Goal: Information Seeking & Learning: Learn about a topic

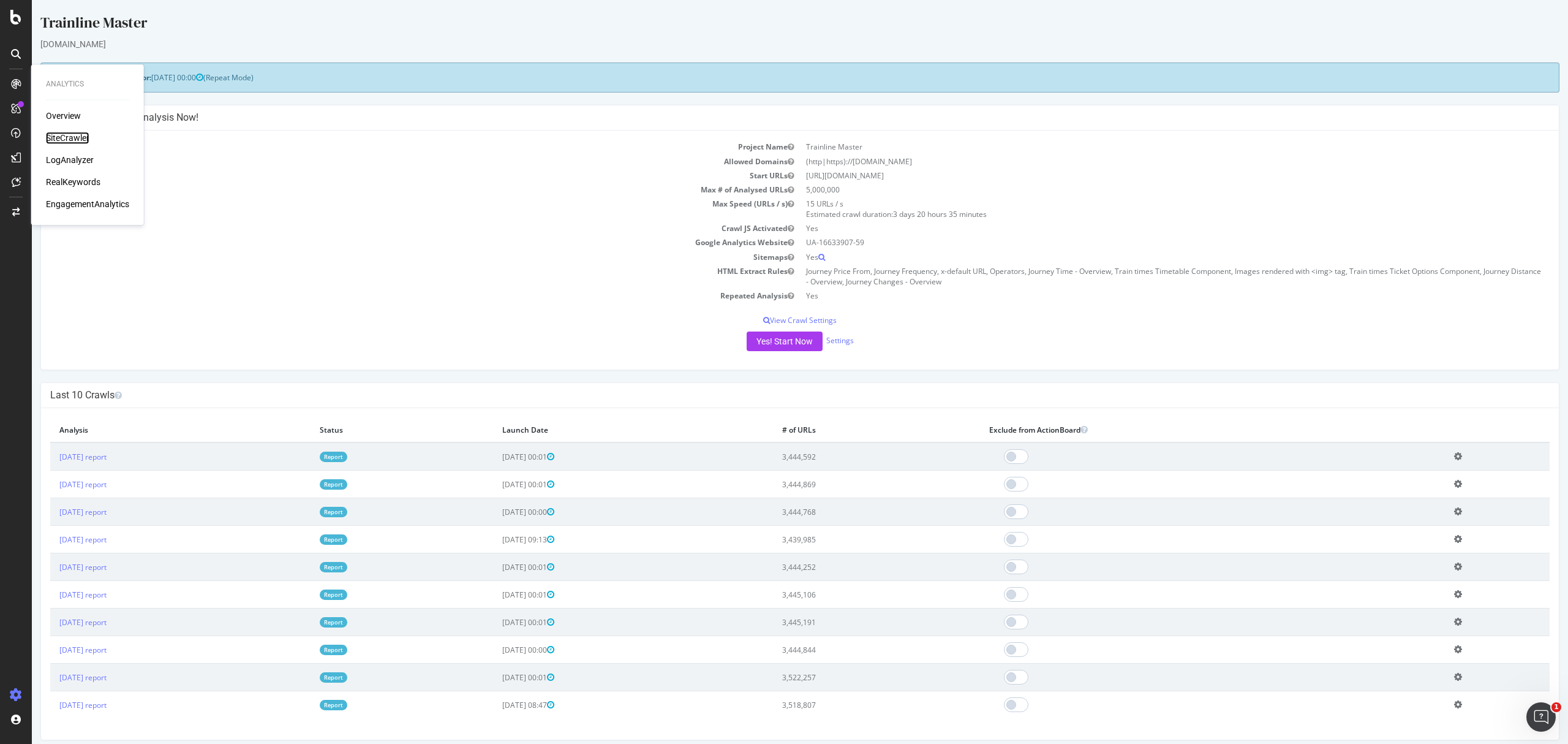
click at [81, 136] on div "SiteCrawler" at bounding box center [68, 137] width 44 height 12
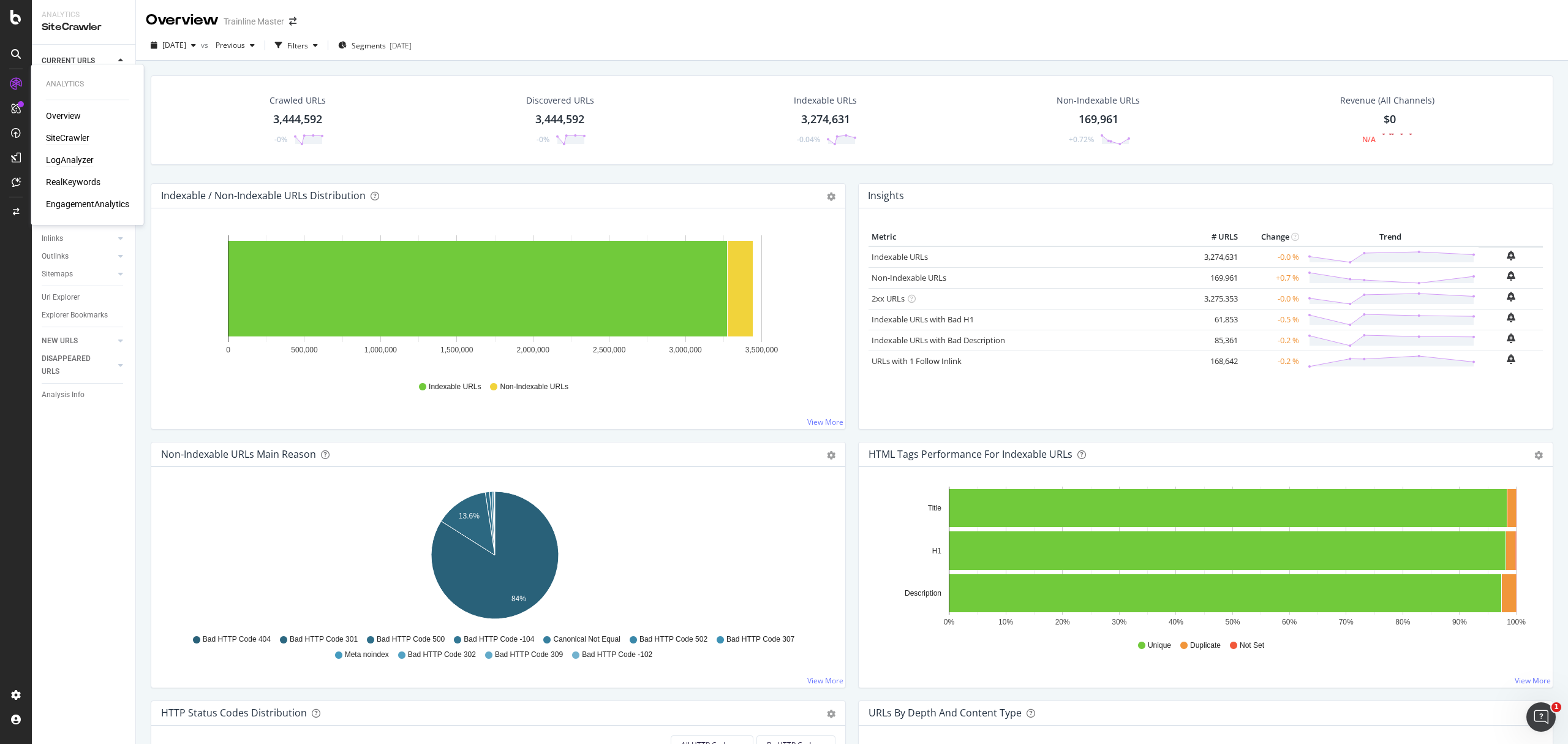
click at [85, 155] on div "LogAnalyzer" at bounding box center [70, 160] width 48 height 12
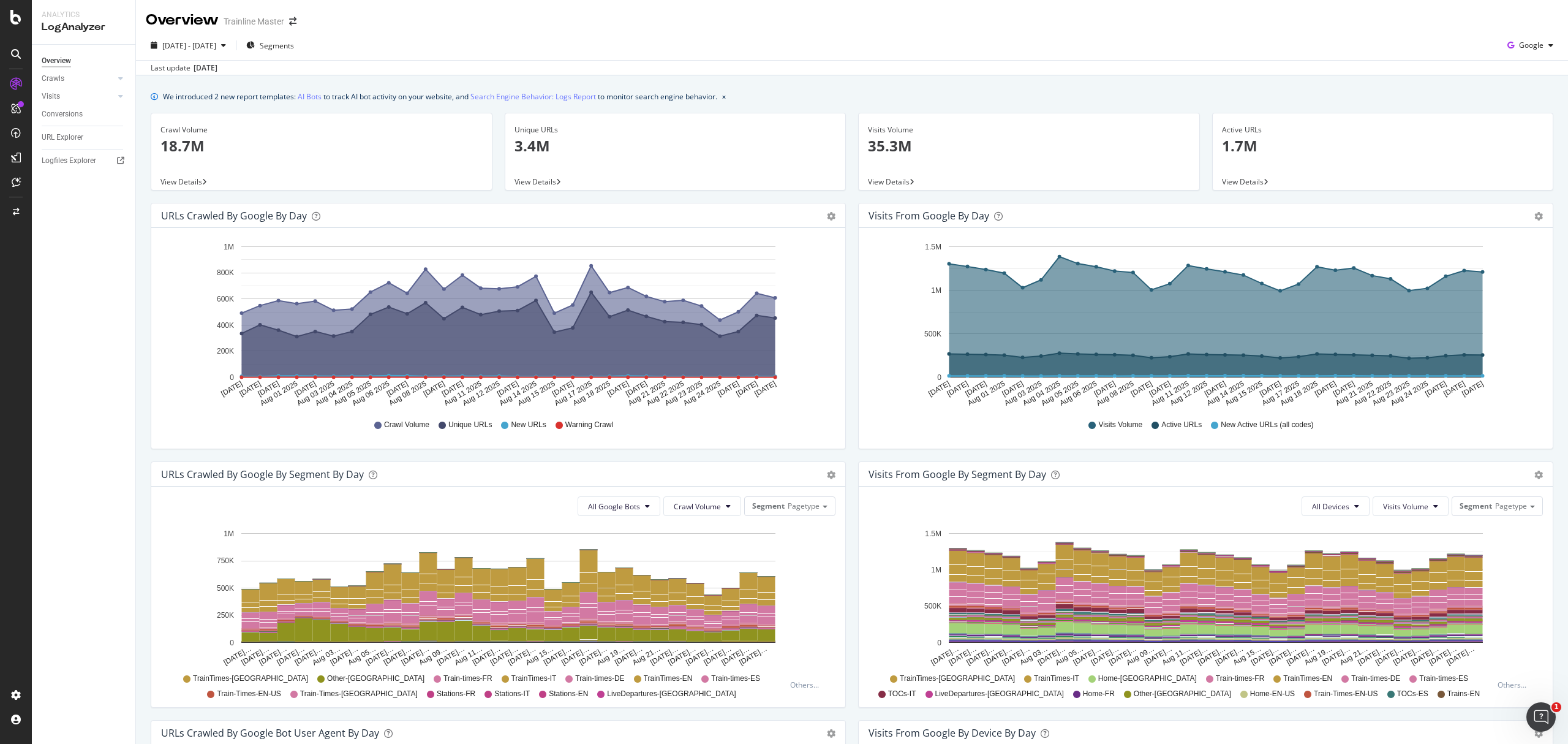
click at [1534, 57] on div "2025 Jul. 29th - Aug. 27th Segments Google" at bounding box center [853, 47] width 1432 height 25
click at [1534, 52] on div "Google" at bounding box center [1530, 45] width 56 height 18
click at [1533, 98] on span "Bing" at bounding box center [1528, 93] width 45 height 11
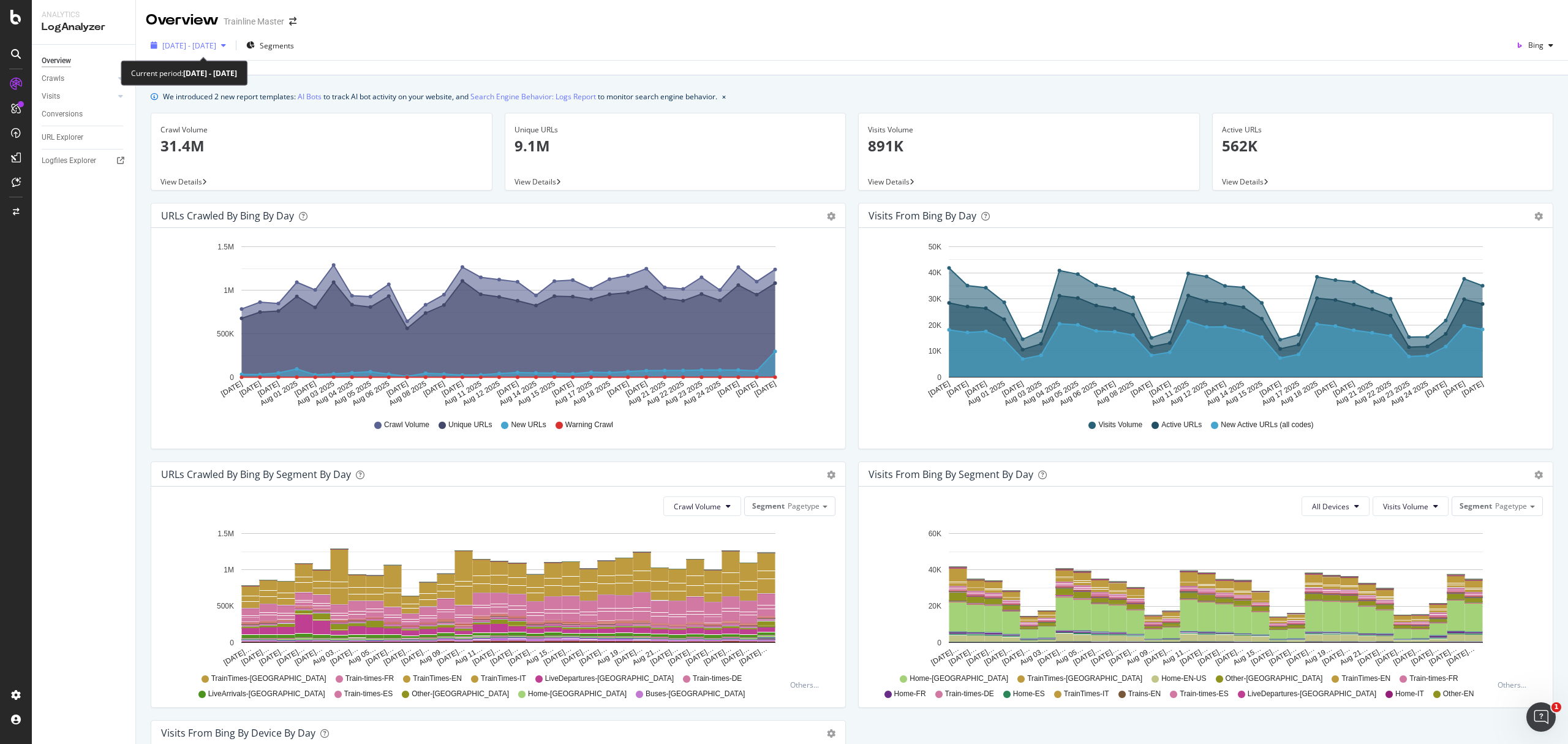
click at [216, 40] on span "[DATE] - [DATE]" at bounding box center [189, 45] width 54 height 11
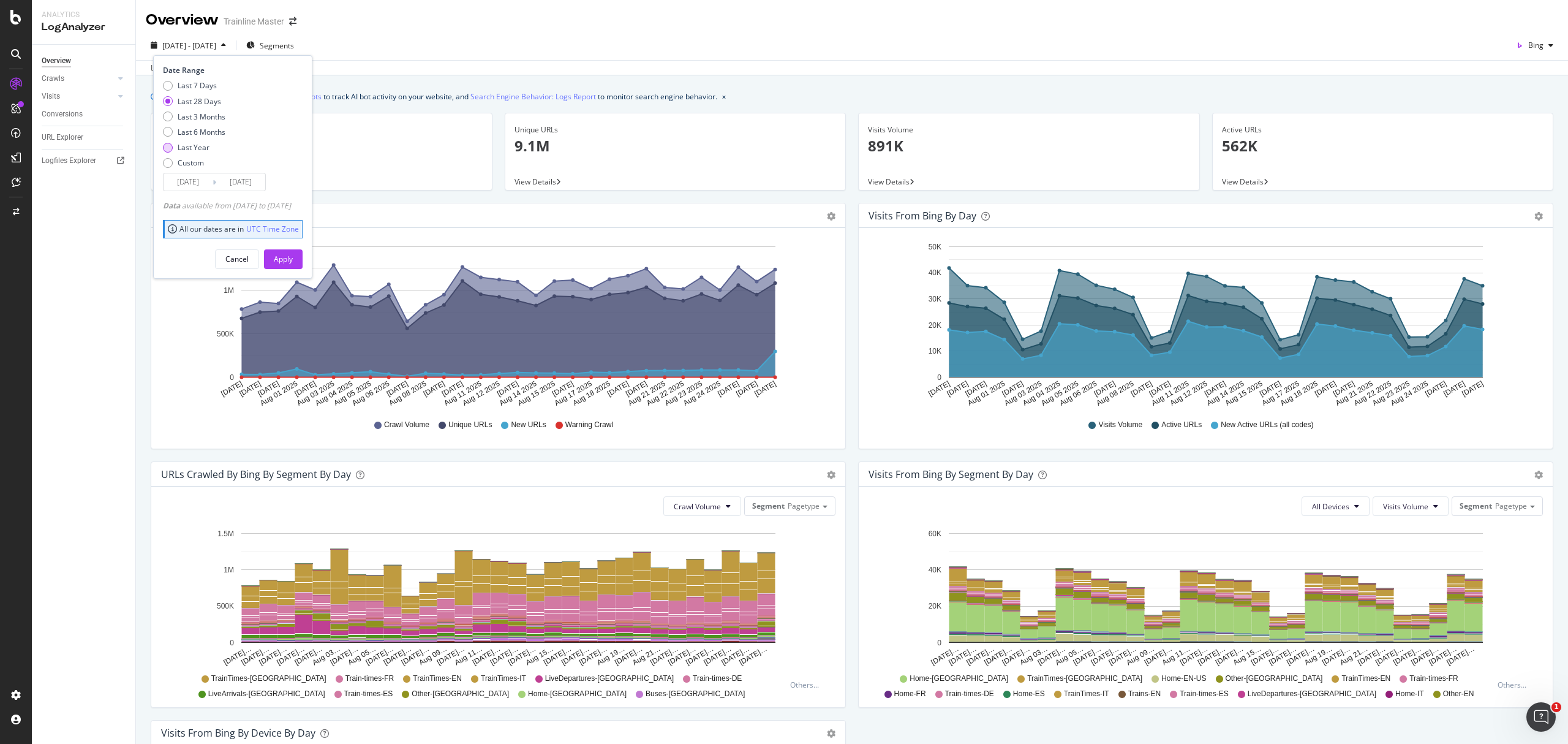
click at [206, 143] on div "Last Year" at bounding box center [193, 147] width 32 height 11
type input "2024/08/28"
click at [293, 266] on div "Apply" at bounding box center [283, 259] width 19 height 18
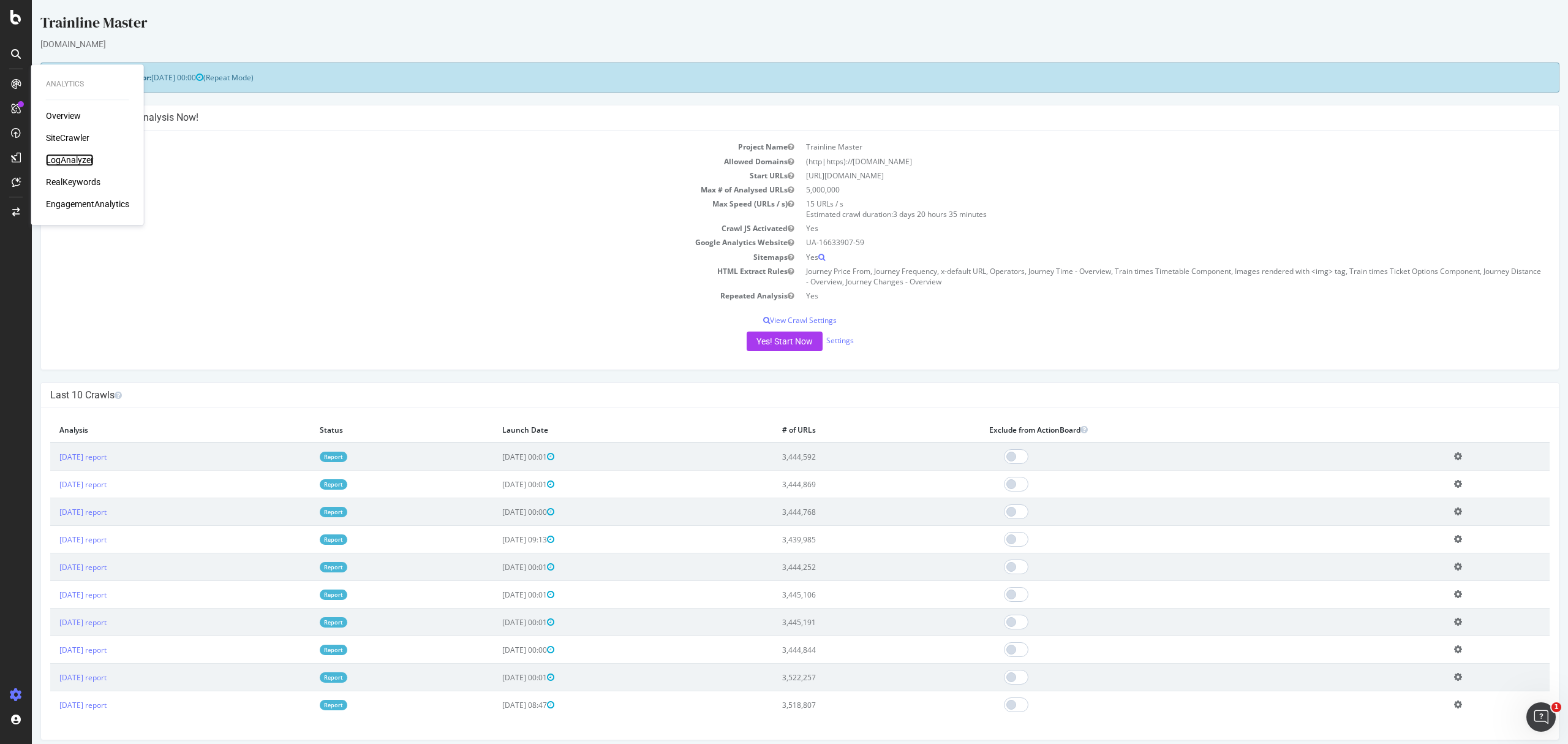
click at [86, 157] on div "LogAnalyzer" at bounding box center [70, 160] width 48 height 12
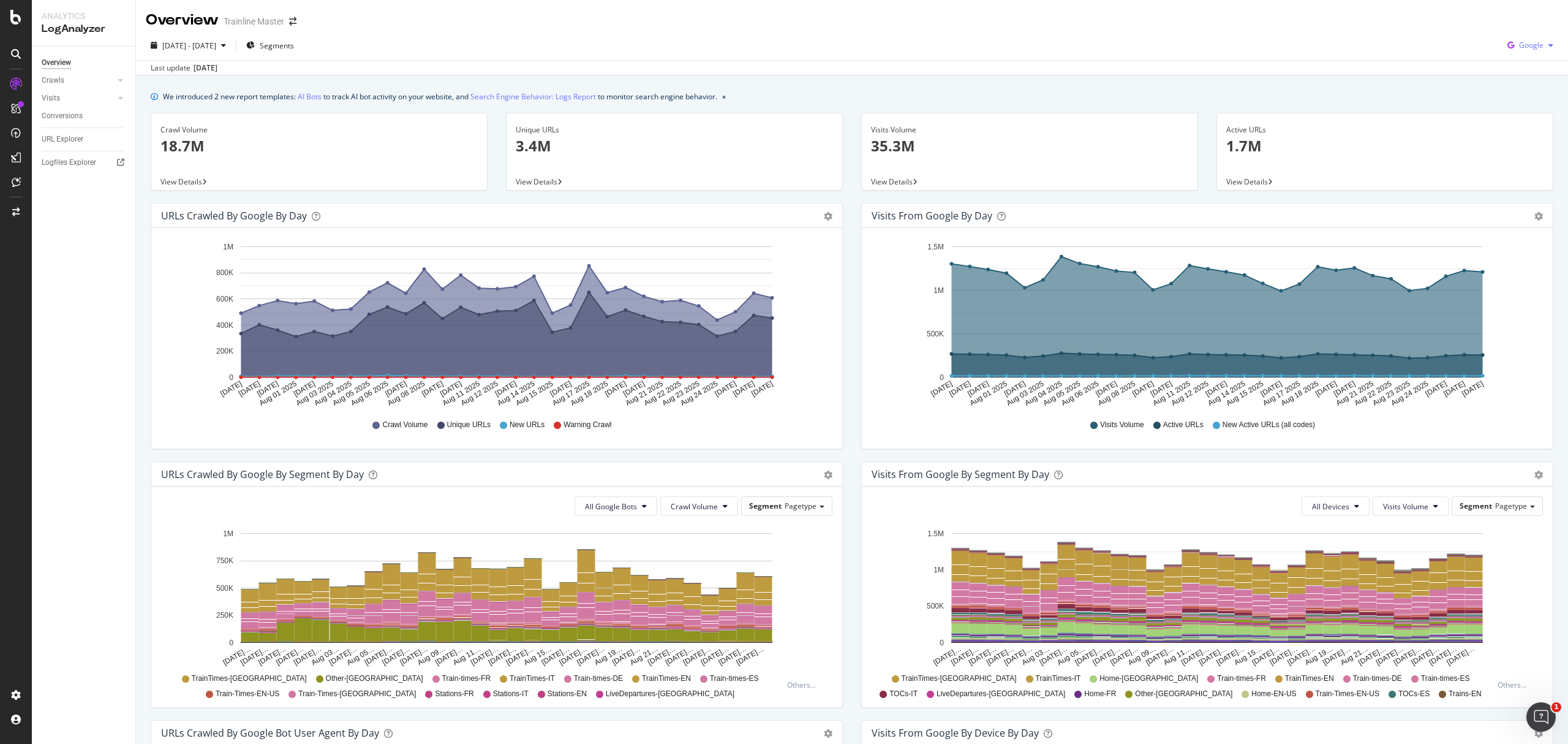
click at [1519, 48] on span "Google" at bounding box center [1531, 45] width 25 height 11
click at [1523, 120] on span "OpenAI" at bounding box center [1528, 115] width 45 height 11
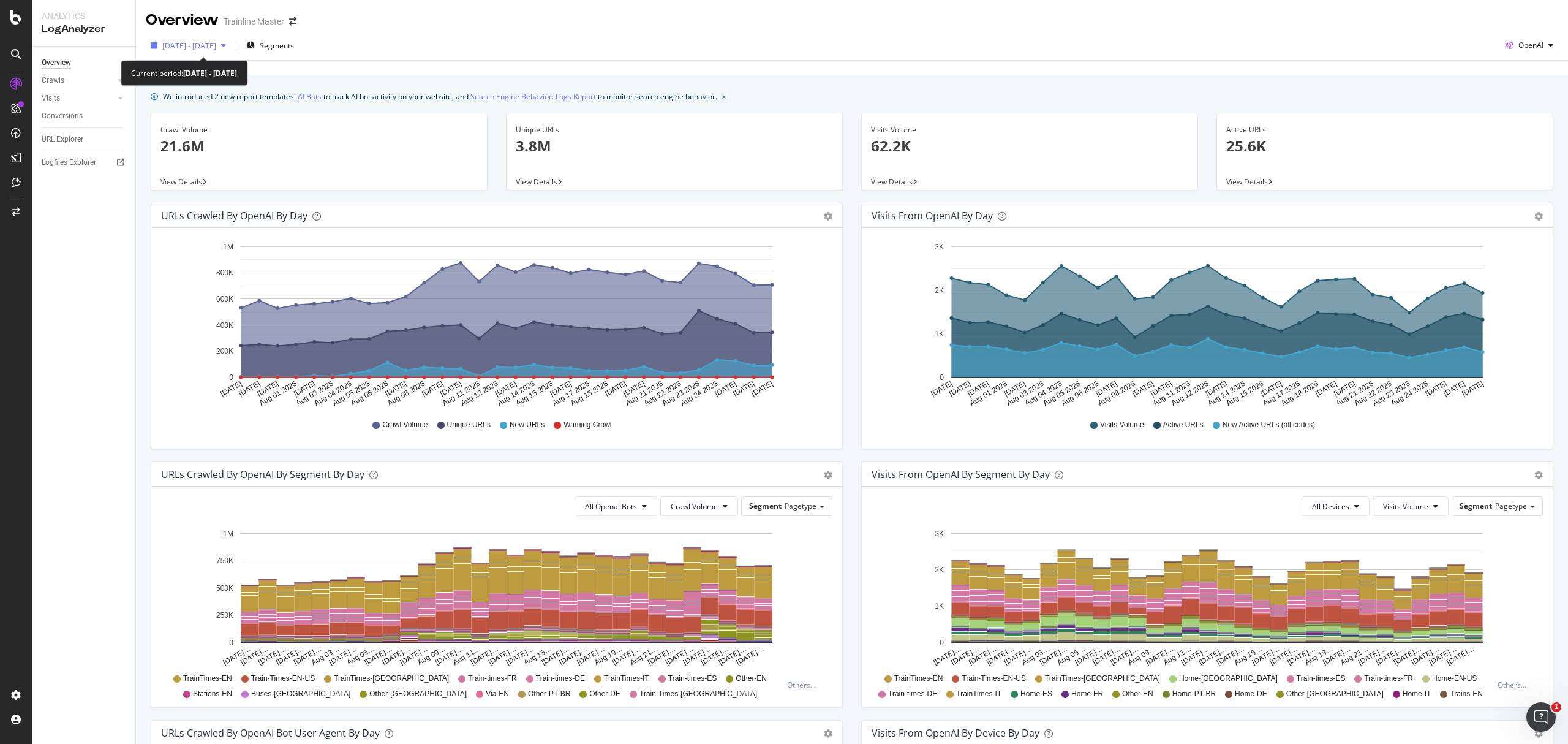
click at [231, 48] on div "button" at bounding box center [223, 45] width 15 height 7
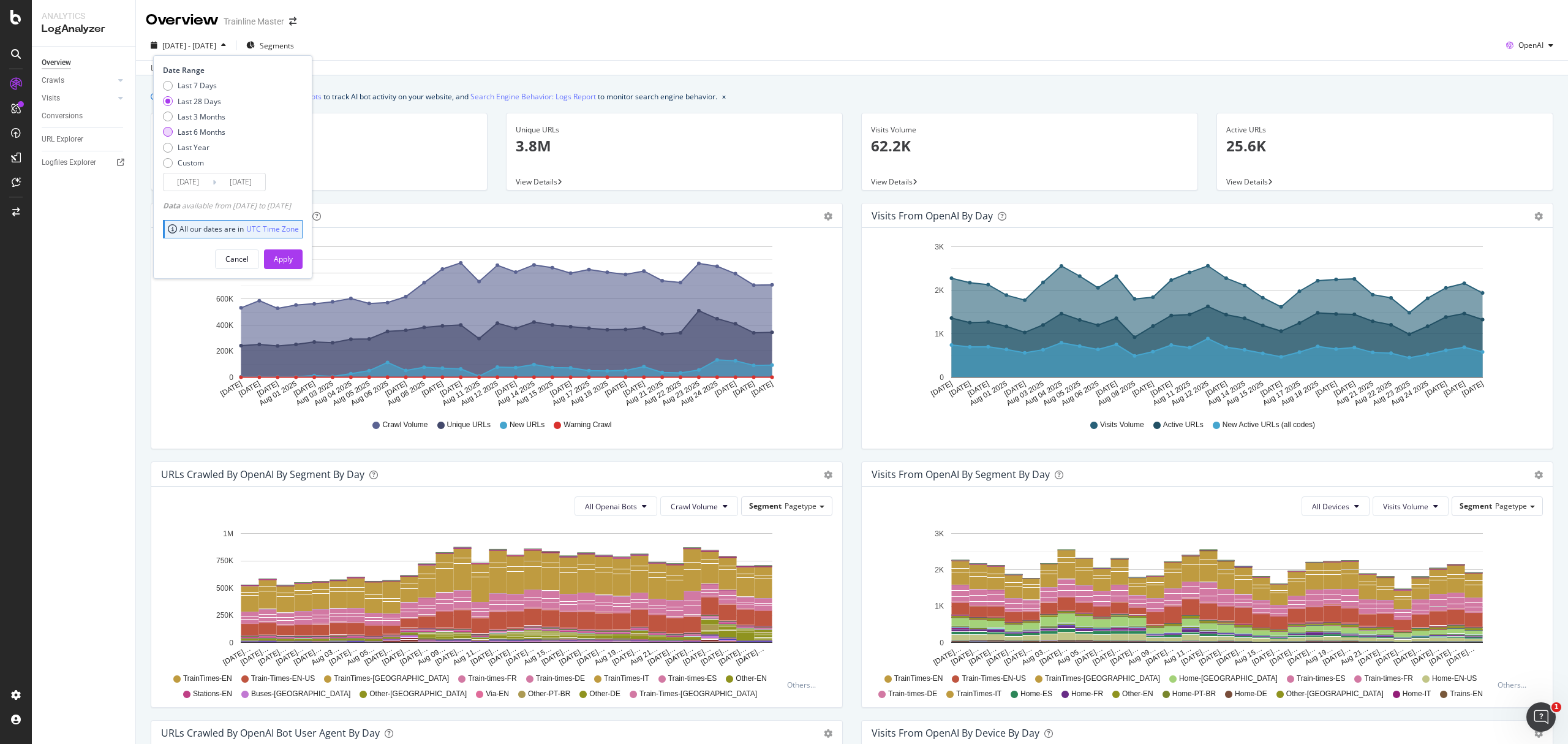
click at [214, 137] on div "Last 6 Months" at bounding box center [201, 132] width 48 height 11
type input "[DATE]"
click at [302, 252] on button "Apply" at bounding box center [283, 259] width 39 height 20
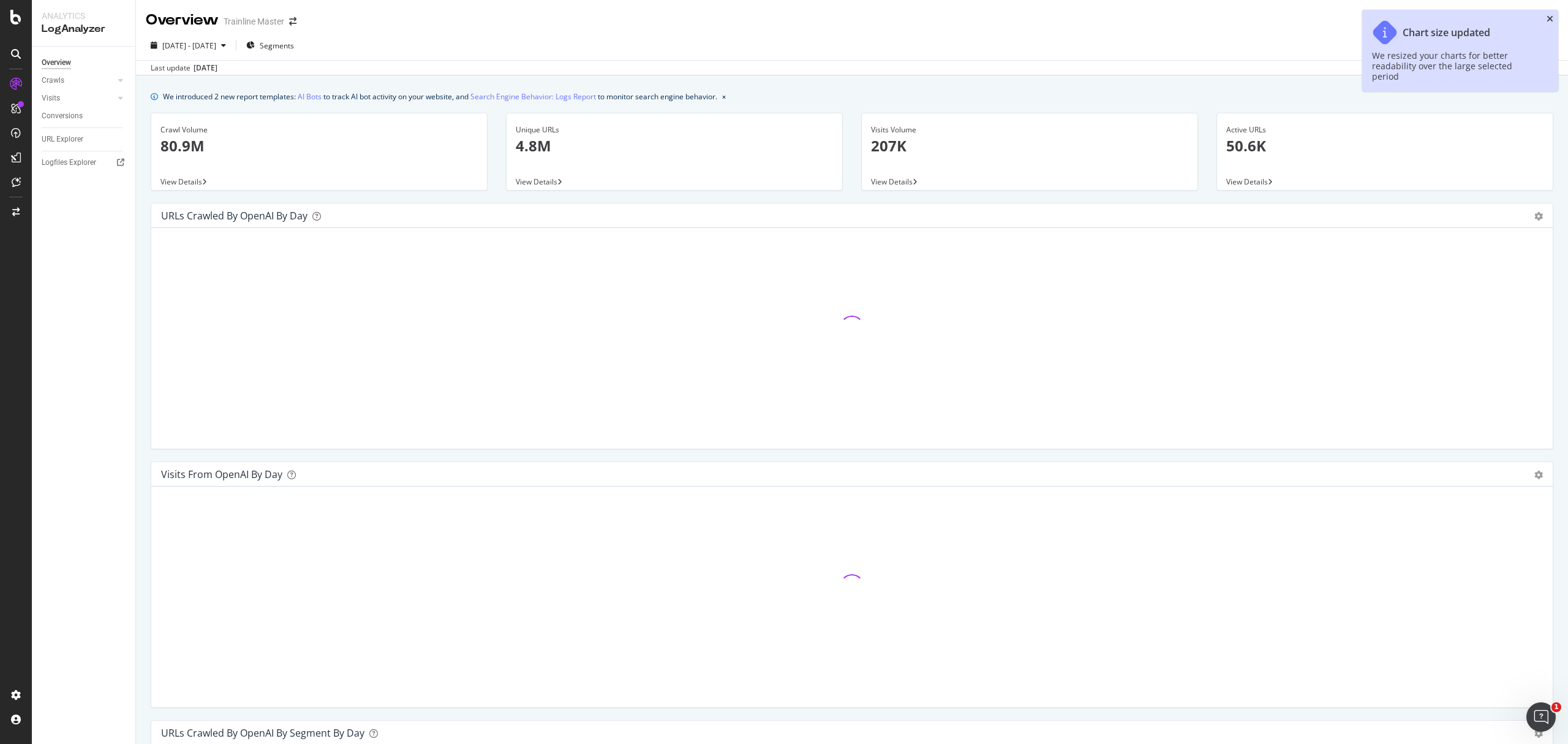
click at [1552, 20] on icon "close toast" at bounding box center [1550, 19] width 7 height 8
